Goal: Transaction & Acquisition: Download file/media

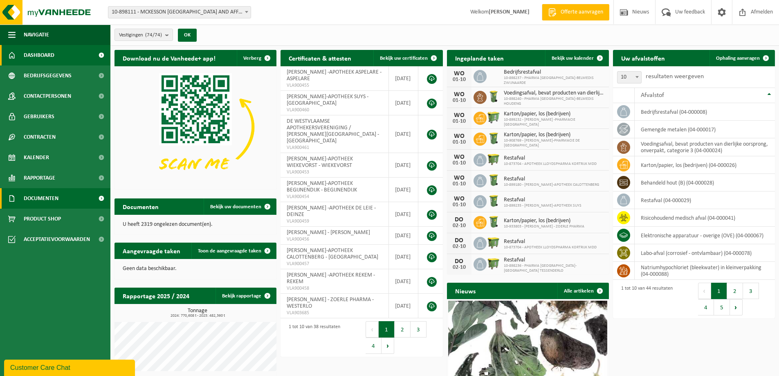
click at [47, 196] on span "Documenten" at bounding box center [41, 198] width 35 height 20
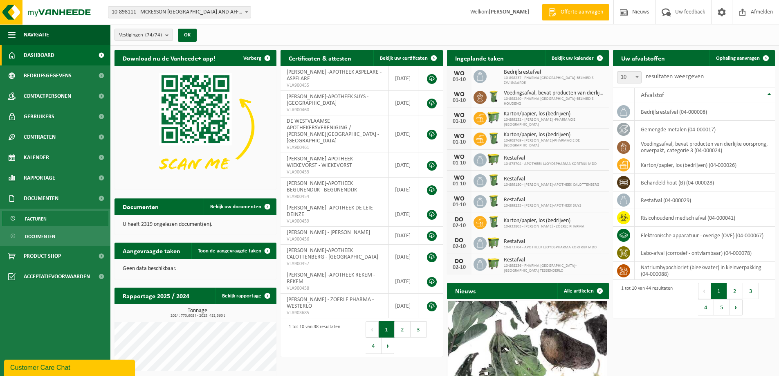
click at [47, 219] on link "Facturen" at bounding box center [55, 219] width 106 height 16
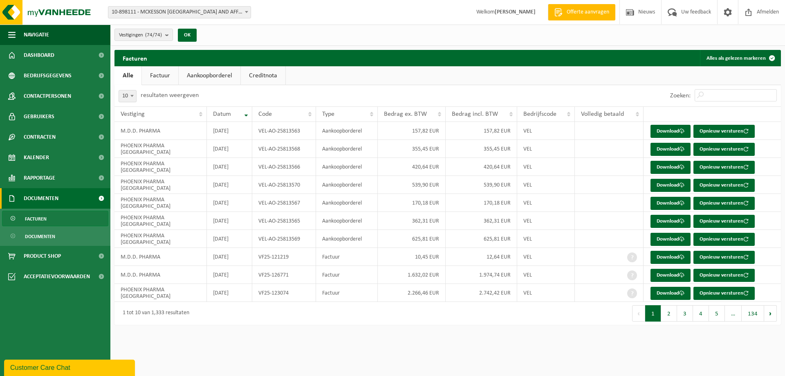
click at [221, 77] on link "Aankoopborderel" at bounding box center [210, 75] width 62 height 19
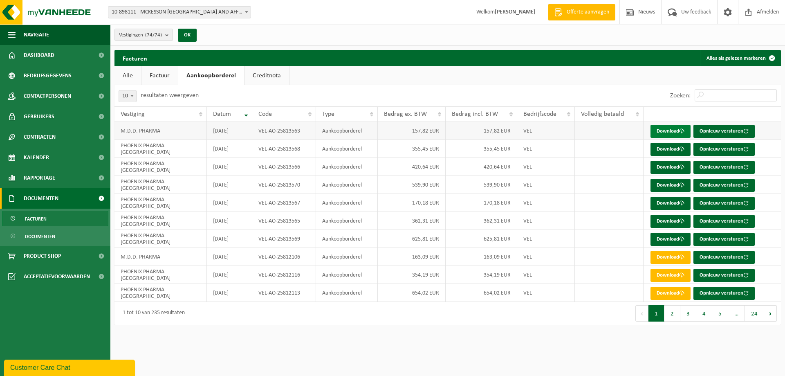
click at [673, 131] on link "Download" at bounding box center [671, 131] width 40 height 13
click at [665, 147] on link "Download" at bounding box center [671, 149] width 40 height 13
click at [671, 165] on link "Download" at bounding box center [671, 167] width 40 height 13
click at [671, 183] on link "Download" at bounding box center [671, 185] width 40 height 13
click at [669, 202] on link "Download" at bounding box center [671, 203] width 40 height 13
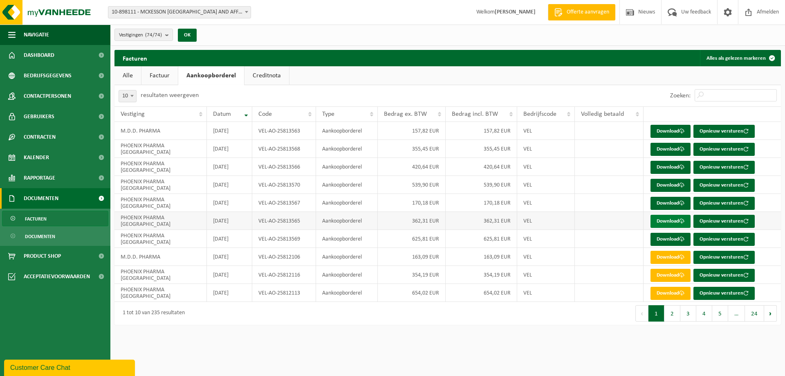
click at [673, 221] on link "Download" at bounding box center [671, 221] width 40 height 13
click at [669, 236] on link "Download" at bounding box center [671, 239] width 40 height 13
click at [45, 237] on span "Documenten" at bounding box center [40, 237] width 30 height 16
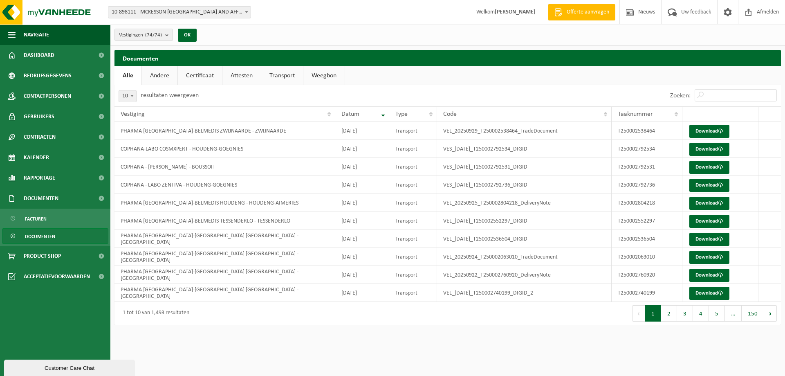
click at [239, 73] on link "Attesten" at bounding box center [242, 75] width 38 height 19
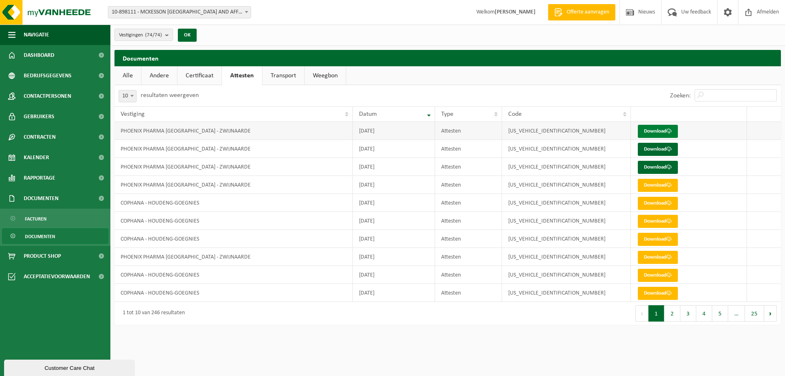
click at [658, 132] on link "Download" at bounding box center [658, 131] width 40 height 13
click at [655, 148] on link "Download" at bounding box center [658, 149] width 40 height 13
click at [660, 167] on link "Download" at bounding box center [658, 167] width 40 height 13
click at [655, 148] on link "Download" at bounding box center [658, 149] width 40 height 13
